Goal: Information Seeking & Learning: Learn about a topic

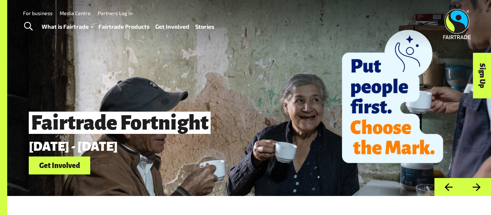
click at [200, 28] on link "Stories" at bounding box center [204, 27] width 19 height 10
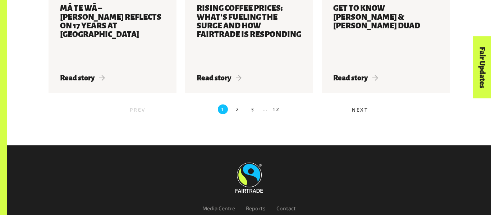
scroll to position [900, 0]
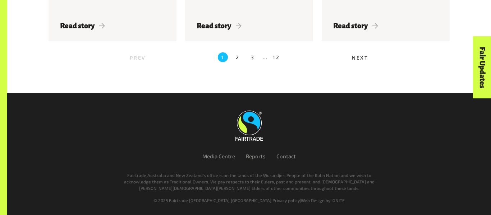
click at [359, 58] on span "Next" at bounding box center [360, 58] width 17 height 6
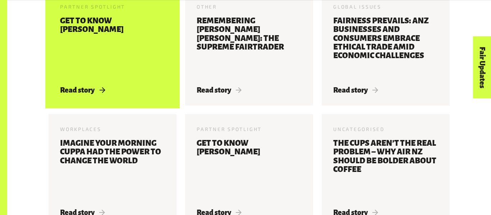
scroll to position [537, 0]
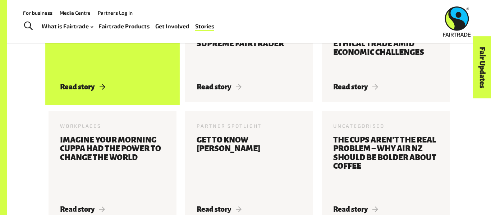
click at [84, 67] on h3 "Get to know [PERSON_NAME]" at bounding box center [112, 43] width 105 height 61
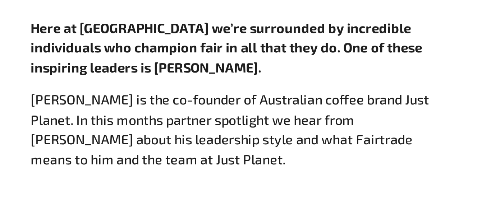
scroll to position [253, 0]
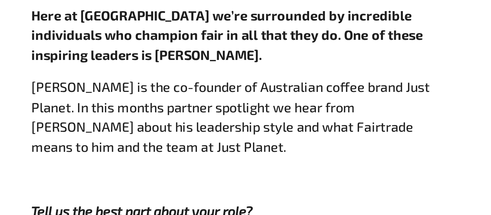
click at [179, 140] on b "Here at Fairtrade we’re surrounded by incredible individuals who champion fair …" at bounding box center [245, 128] width 188 height 27
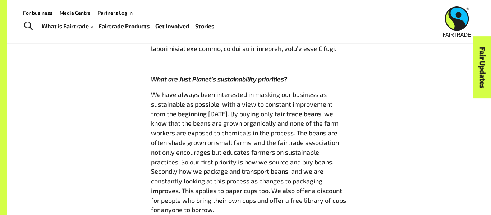
scroll to position [0, 0]
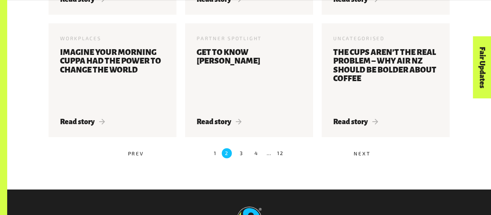
scroll to position [626, 0]
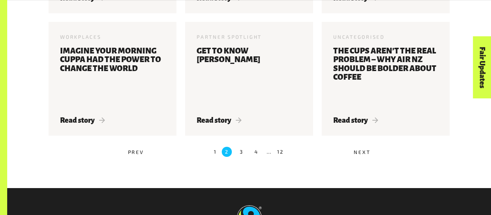
click at [240, 152] on label "3" at bounding box center [242, 152] width 10 height 10
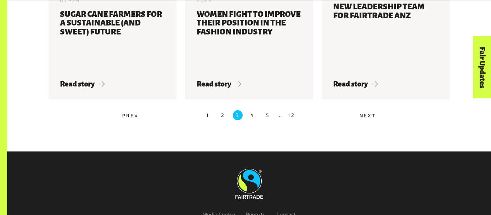
scroll to position [694, 0]
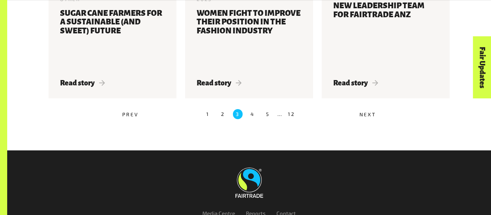
click at [254, 115] on label "4" at bounding box center [253, 114] width 10 height 10
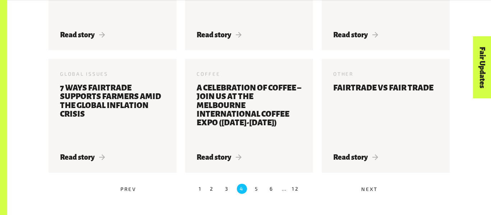
scroll to position [721, 0]
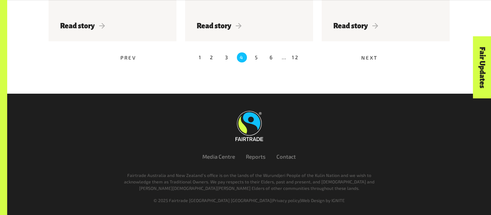
click at [257, 60] on label "5" at bounding box center [257, 57] width 10 height 10
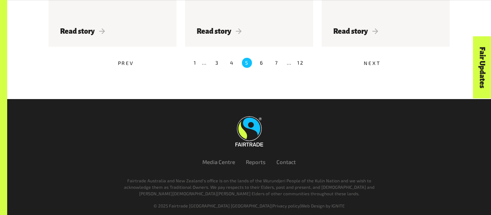
scroll to position [716, 0]
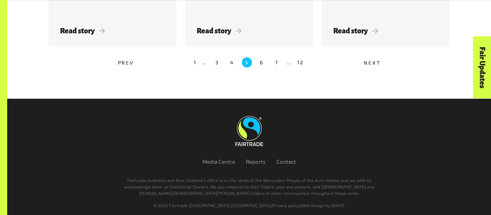
click at [257, 60] on label "6" at bounding box center [262, 63] width 10 height 10
click at [261, 61] on label "6" at bounding box center [262, 63] width 10 height 10
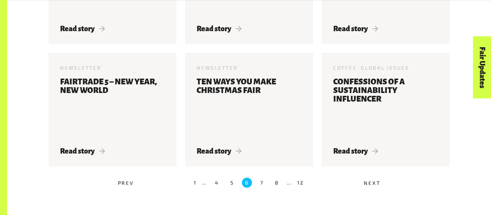
scroll to position [728, 0]
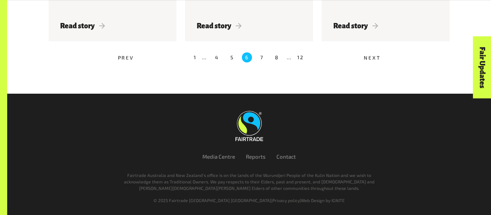
click at [262, 55] on label "7" at bounding box center [262, 57] width 10 height 10
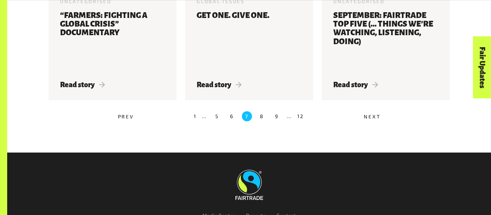
scroll to position [671, 0]
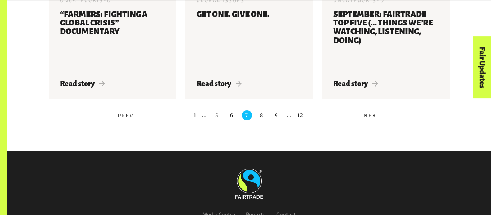
click at [259, 113] on label "8" at bounding box center [262, 115] width 10 height 10
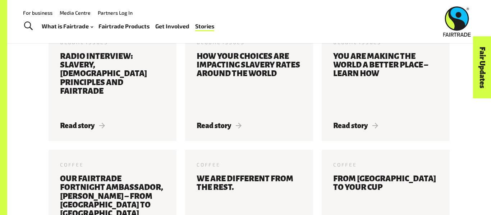
scroll to position [227, 0]
